Goal: Information Seeking & Learning: Learn about a topic

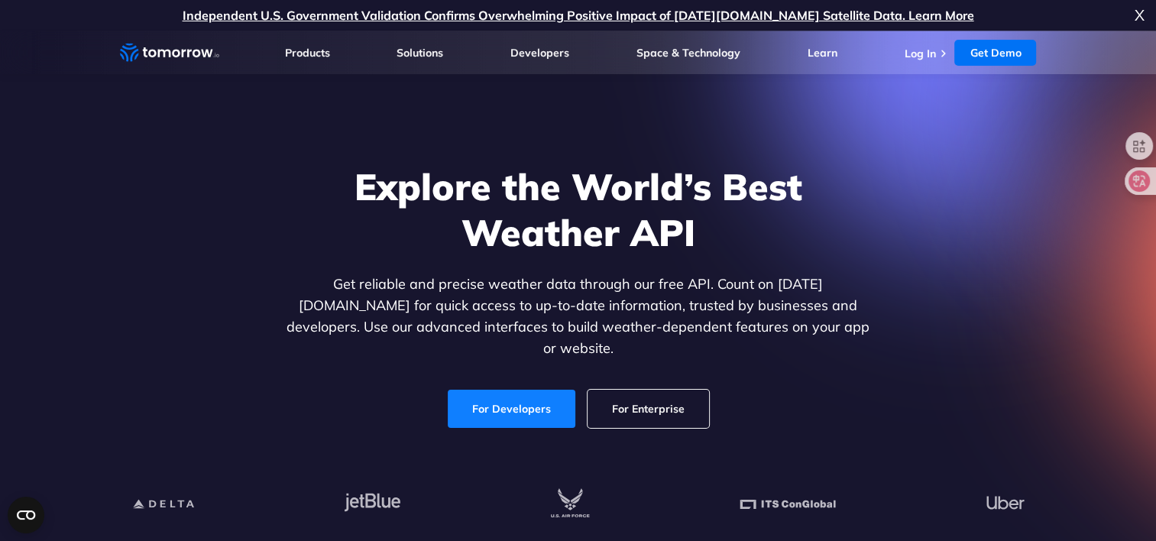
click at [520, 397] on link "For Developers" at bounding box center [512, 409] width 128 height 38
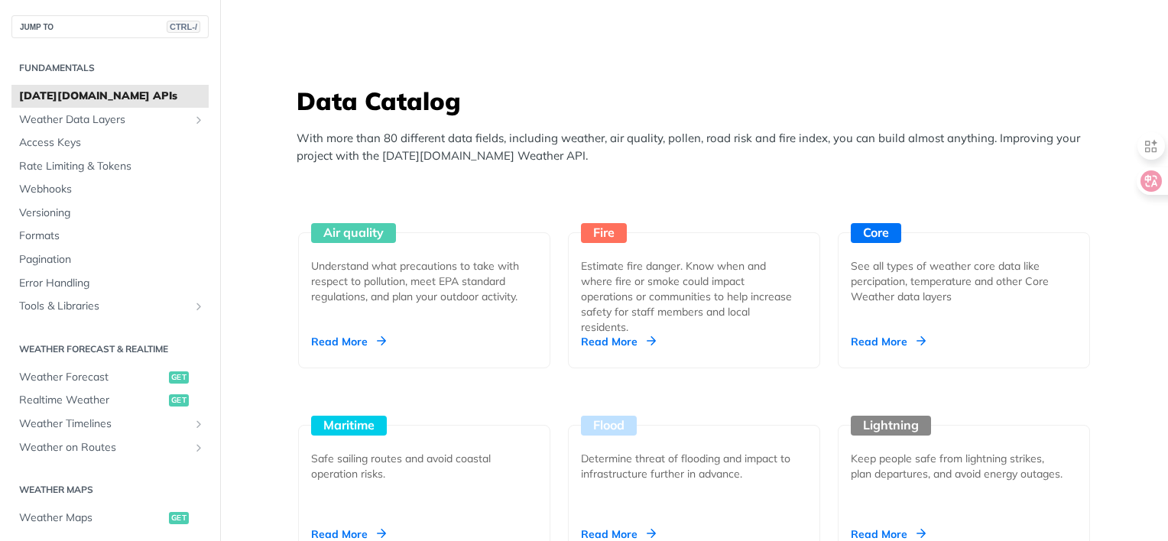
scroll to position [1283, 0]
click at [349, 335] on div "Read More" at bounding box center [348, 342] width 75 height 15
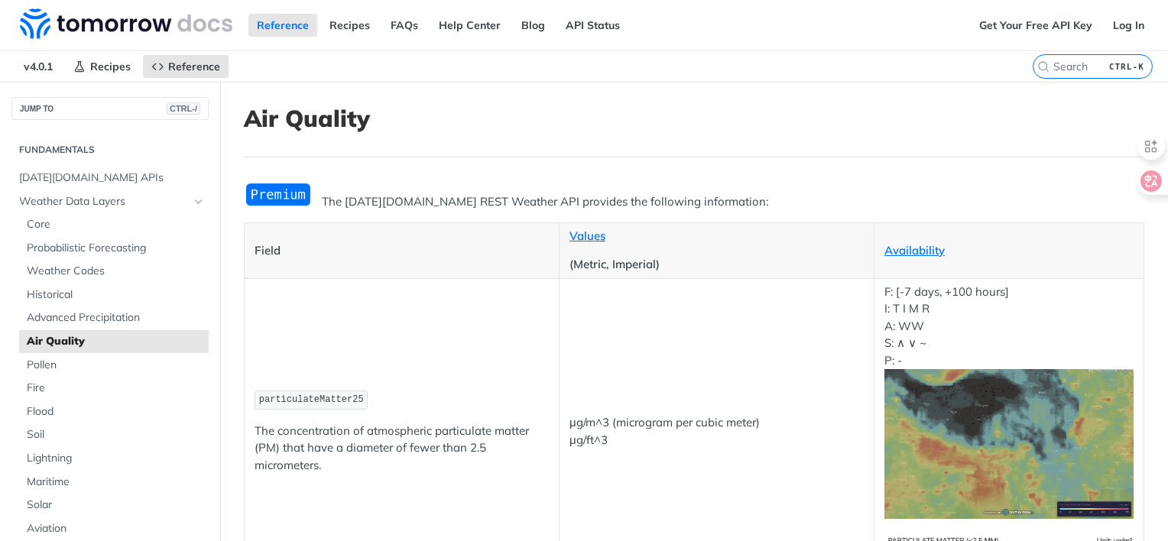
click at [746, 153] on header "Air Quality" at bounding box center [694, 131] width 900 height 53
